Goal: Information Seeking & Learning: Compare options

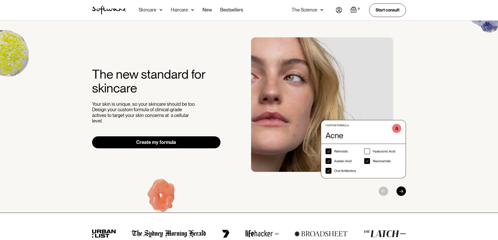
click at [201, 8] on div "Acne Ageing Pigmentation Everyday care Hair Loss Learn Skincare Custom Formulas…" at bounding box center [191, 10] width 105 height 20
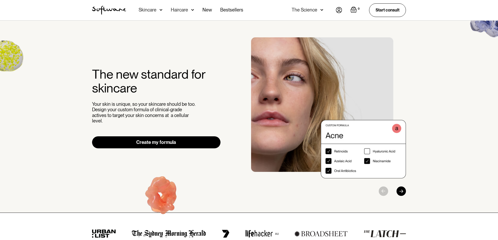
click at [148, 9] on div "Skincare" at bounding box center [148, 9] width 18 height 5
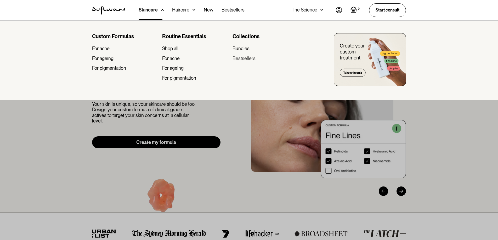
click at [244, 59] on div "Bestsellers" at bounding box center [243, 59] width 23 height 6
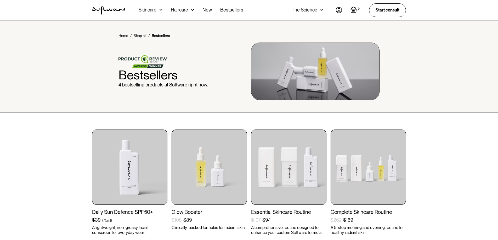
click at [158, 11] on div "Skincare" at bounding box center [151, 10] width 24 height 20
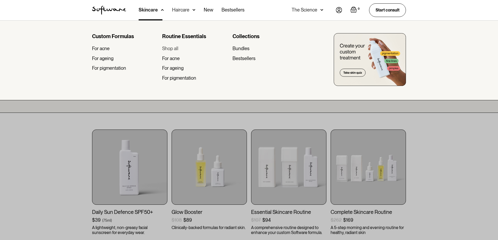
click at [171, 47] on div "Shop all" at bounding box center [170, 49] width 16 height 6
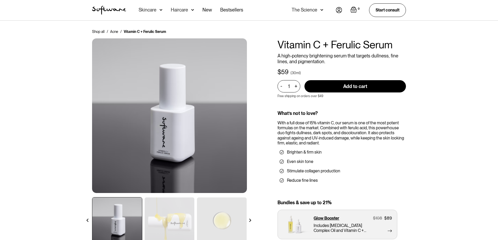
click at [157, 14] on div "Skincare" at bounding box center [151, 10] width 24 height 20
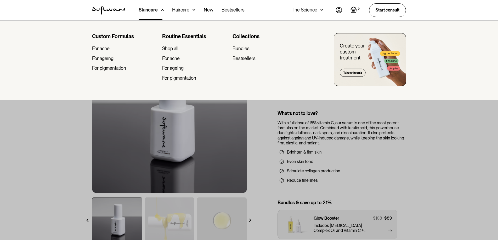
click at [457, 186] on div at bounding box center [249, 140] width 498 height 240
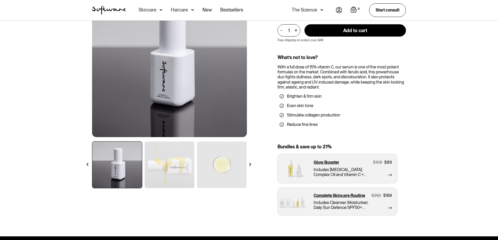
scroll to position [58, 0]
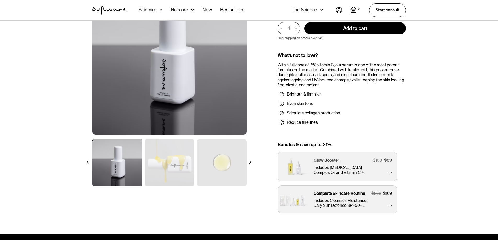
click at [328, 159] on p "Glow Booster" at bounding box center [326, 160] width 26 height 5
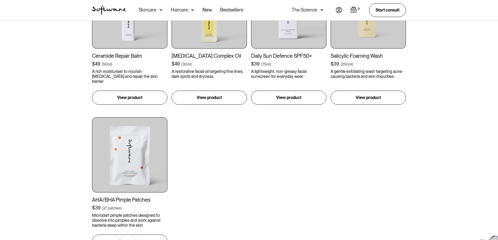
scroll to position [555, 0]
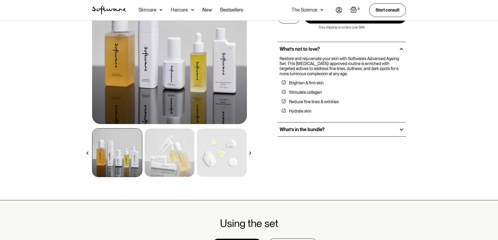
scroll to position [72, 0]
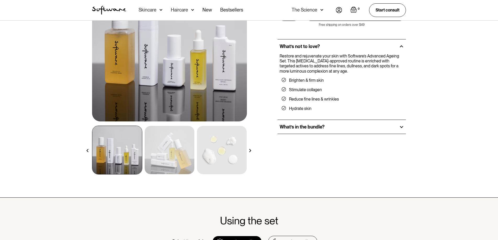
click at [314, 137] on div "NEW Advanced Ageing Set A complete skincare set to soften signs of ageing and b…" at bounding box center [341, 74] width 128 height 214
click at [316, 129] on h2 "What’s in the bundle?" at bounding box center [301, 127] width 45 height 6
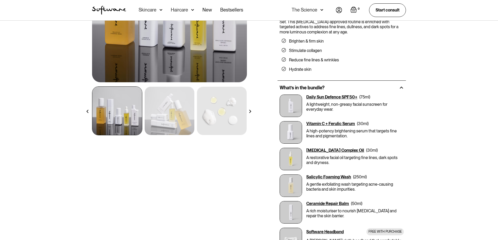
scroll to position [67, 0]
